Goal: Find specific page/section: Find specific page/section

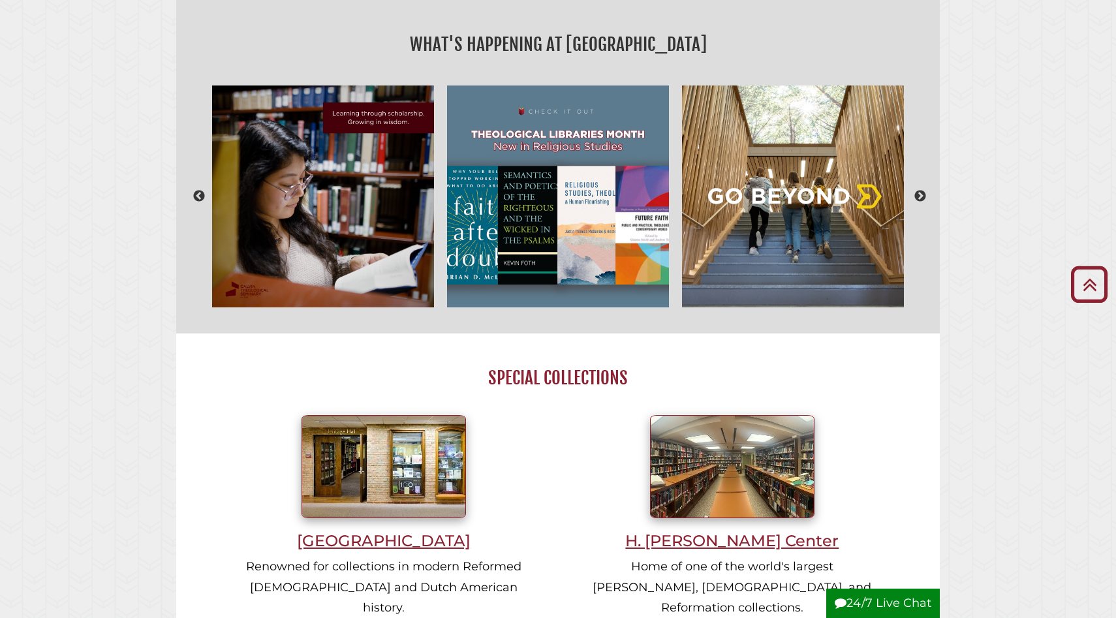
scroll to position [347, 0]
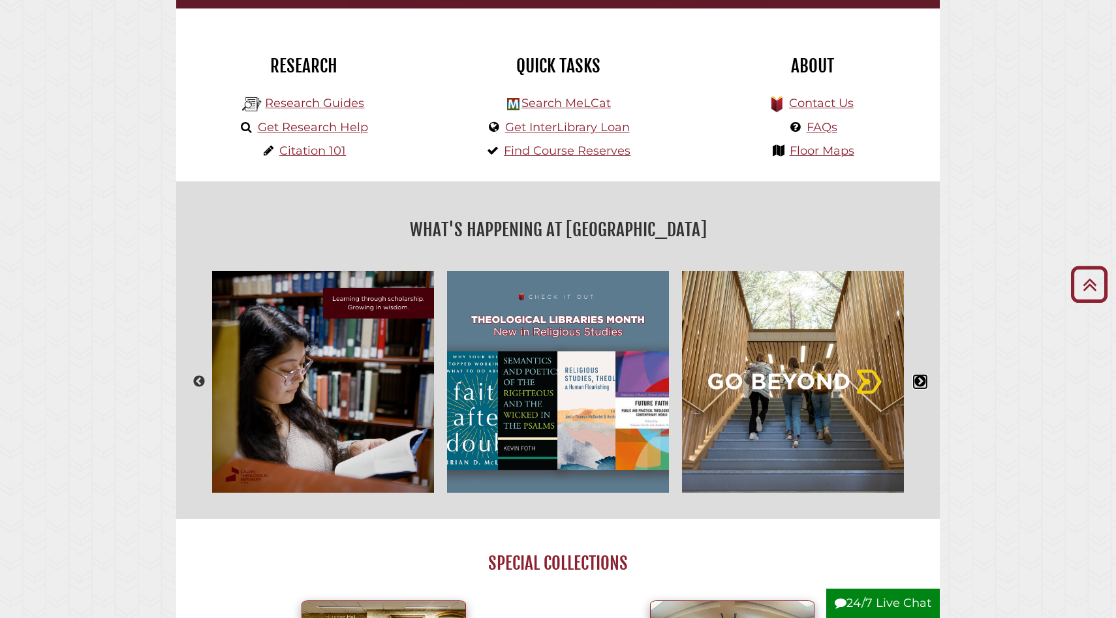
click at [923, 383] on button "Next" at bounding box center [920, 381] width 13 height 13
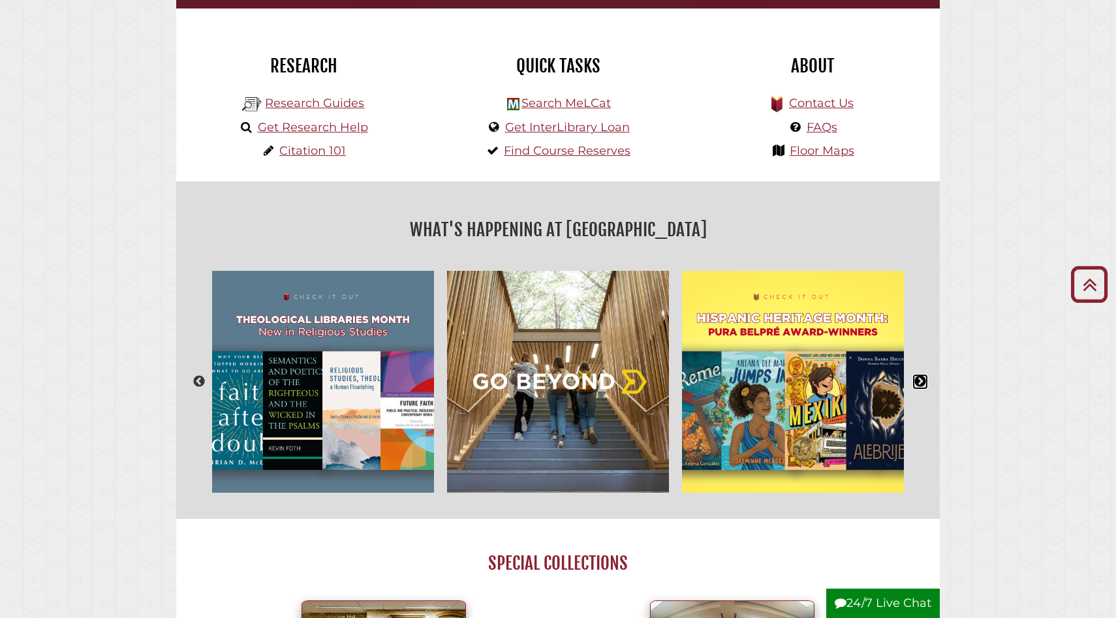
click at [923, 383] on button "Next" at bounding box center [920, 381] width 13 height 13
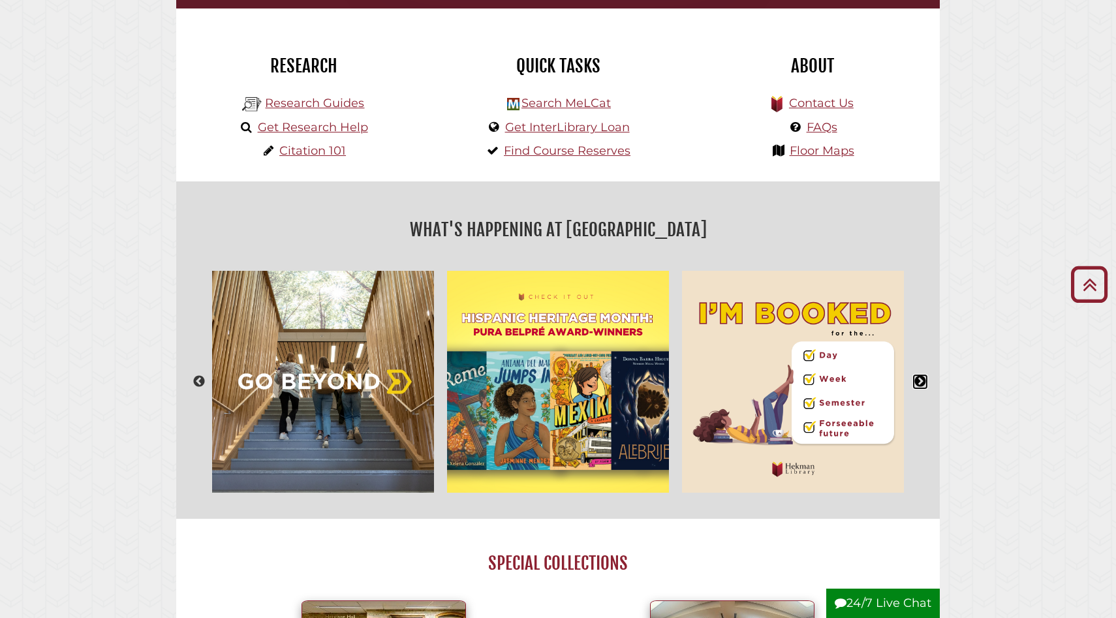
click at [923, 383] on button "Next" at bounding box center [920, 381] width 13 height 13
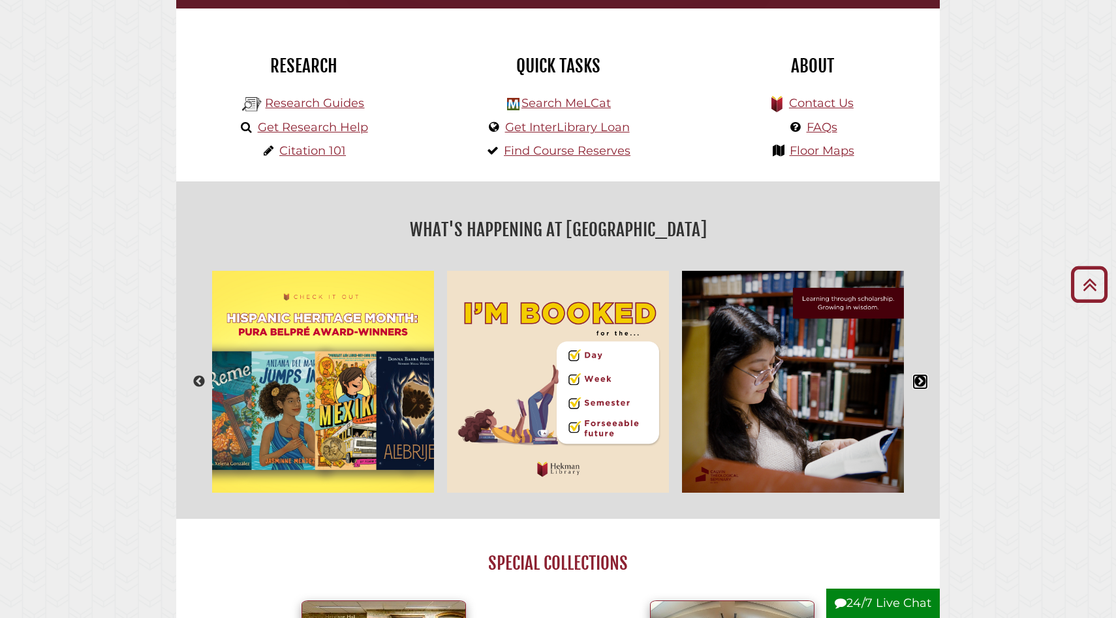
click at [923, 383] on button "Next" at bounding box center [920, 381] width 13 height 13
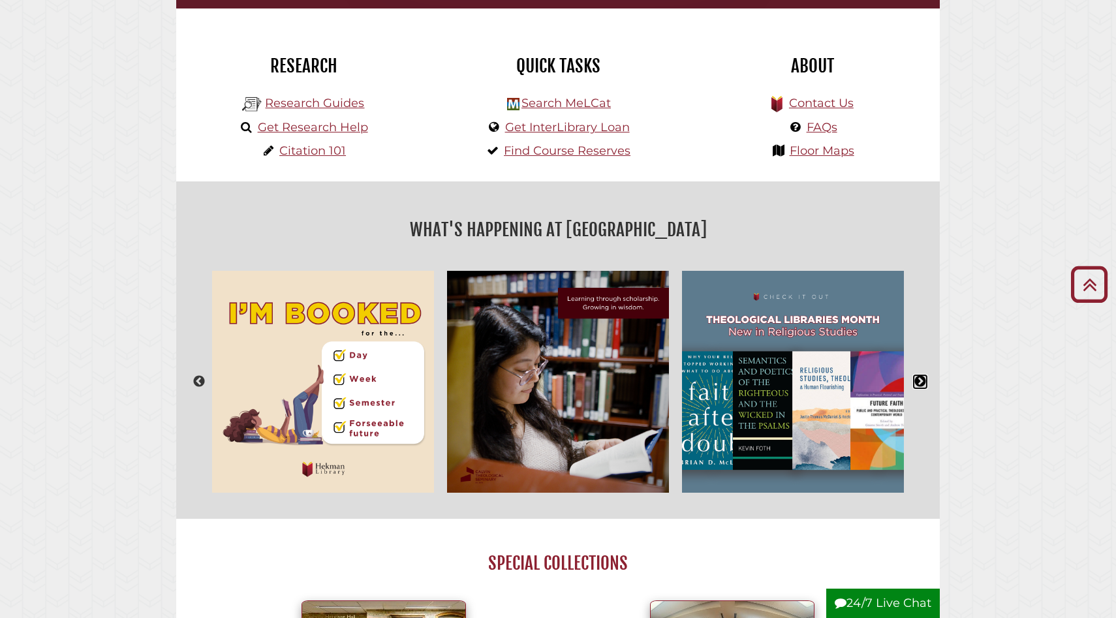
click at [923, 383] on button "Next" at bounding box center [920, 381] width 13 height 13
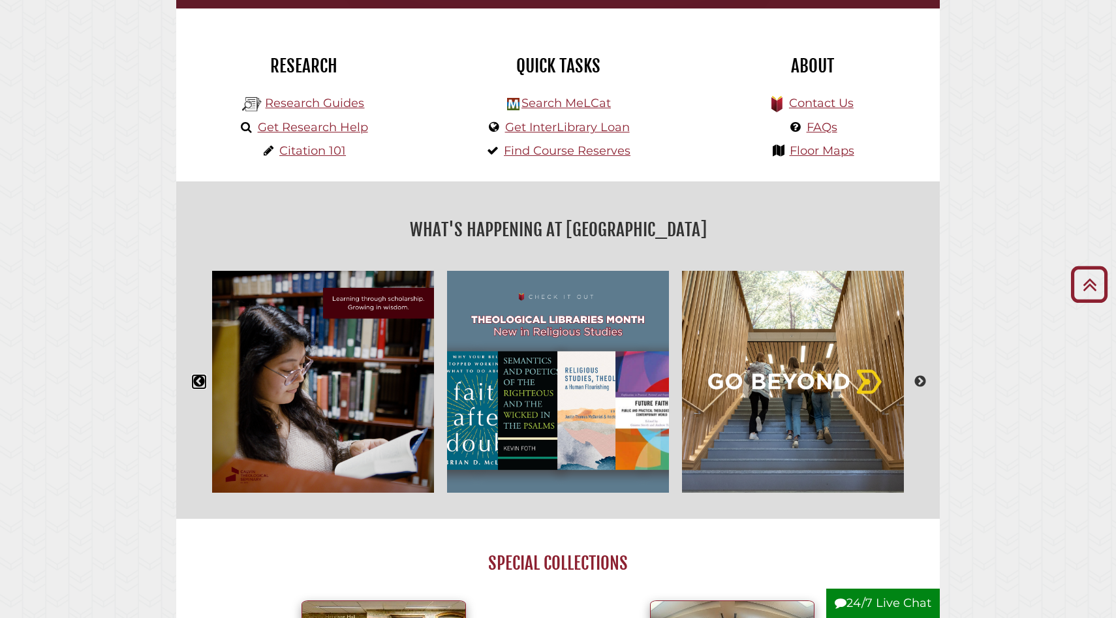
click at [196, 381] on button "Previous" at bounding box center [199, 381] width 13 height 13
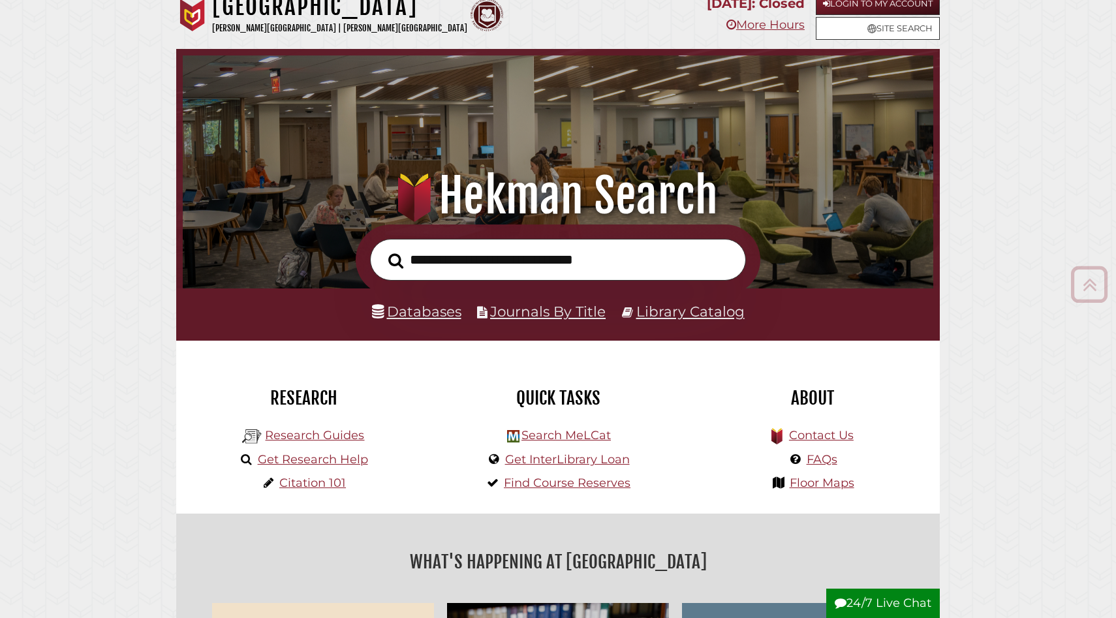
scroll to position [0, 0]
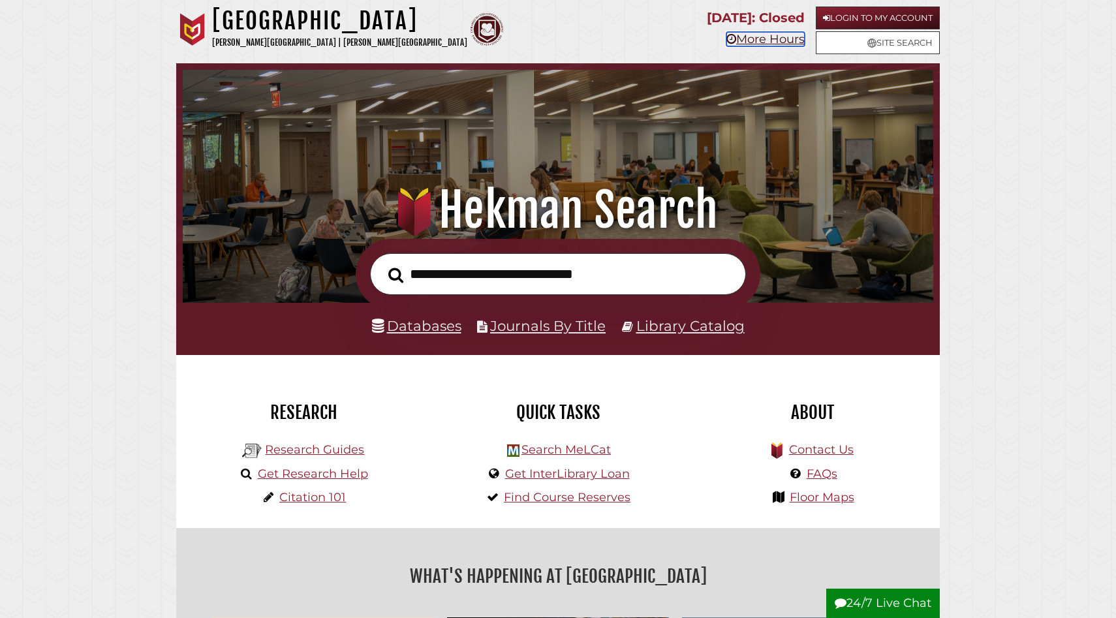
click at [774, 42] on link "More Hours" at bounding box center [766, 39] width 78 height 14
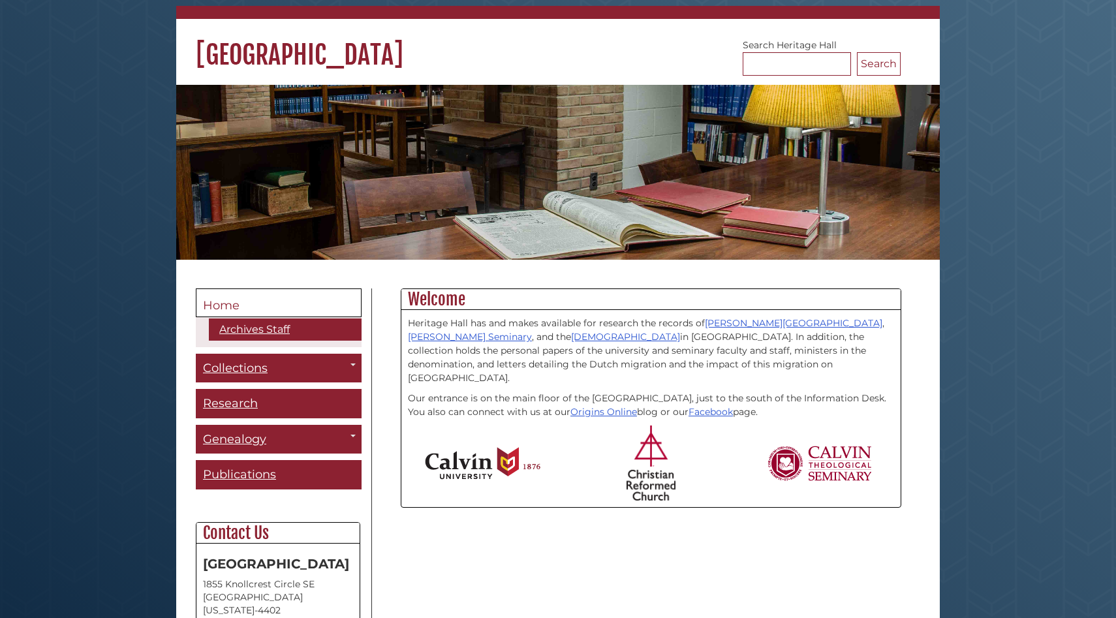
scroll to position [75, 0]
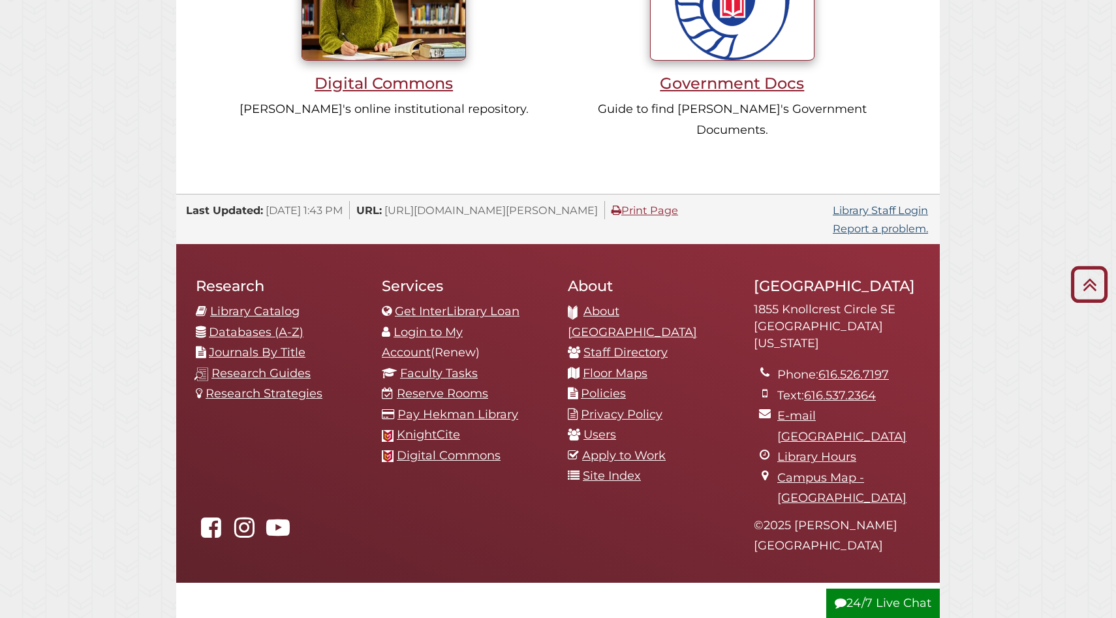
scroll to position [1310, 0]
